Goal: Task Accomplishment & Management: Manage account settings

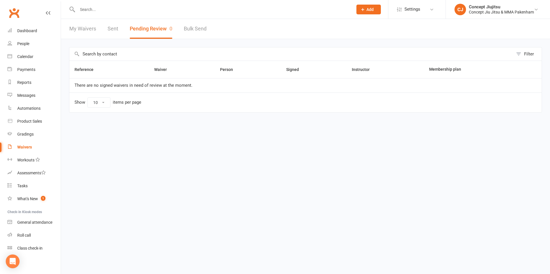
click at [30, 147] on div "Waivers" at bounding box center [24, 147] width 15 height 5
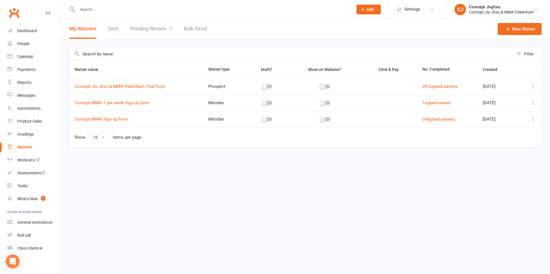
click at [28, 148] on div "Waivers" at bounding box center [24, 147] width 15 height 5
click at [155, 24] on link "Pending Review 0" at bounding box center [151, 29] width 42 height 20
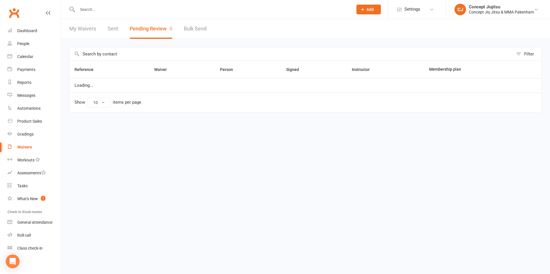
click at [153, 30] on button "Pending Review 0" at bounding box center [151, 29] width 43 height 20
click at [140, 28] on button "Pending Review 0" at bounding box center [151, 29] width 43 height 20
click at [26, 144] on link "Waivers" at bounding box center [33, 147] width 53 height 13
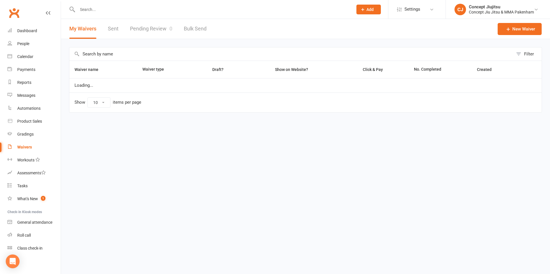
click at [26, 147] on div "Waivers" at bounding box center [24, 147] width 15 height 5
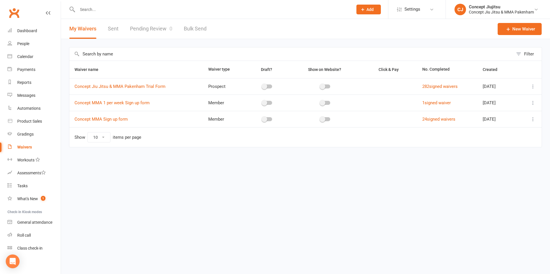
click at [148, 28] on link "Pending Review 0" at bounding box center [151, 29] width 42 height 20
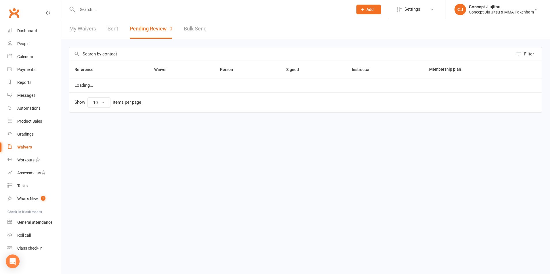
click at [148, 28] on button "Pending Review 0" at bounding box center [151, 29] width 43 height 20
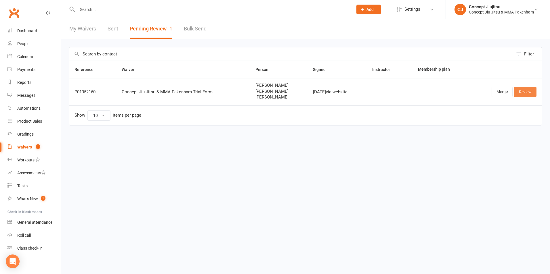
click at [521, 92] on link "Review" at bounding box center [525, 92] width 22 height 10
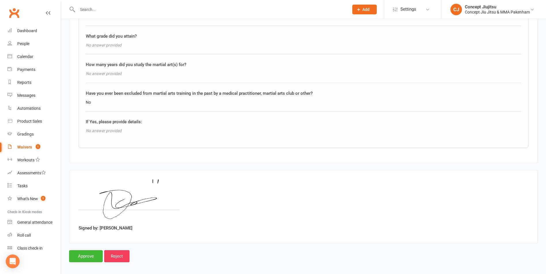
scroll to position [1080, 0]
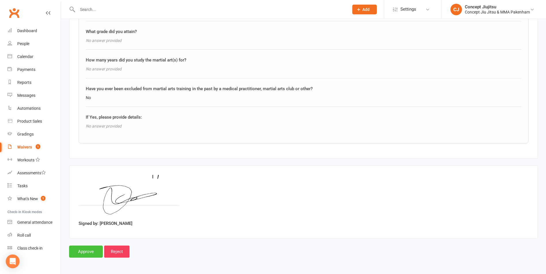
click at [87, 251] on input "Approve" at bounding box center [86, 252] width 34 height 12
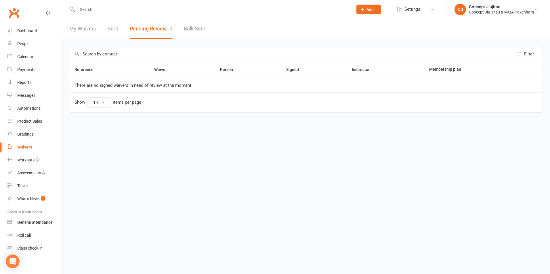
click at [163, 27] on button "Pending Review 0" at bounding box center [151, 29] width 43 height 20
click at [152, 29] on button "Pending Review 0" at bounding box center [151, 29] width 43 height 20
click at [155, 30] on button "Pending Review 0" at bounding box center [151, 29] width 43 height 20
